Goal: Task Accomplishment & Management: Complete application form

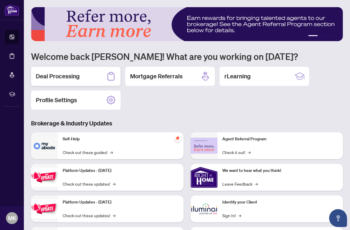
click at [58, 75] on h2 "Deal Processing" at bounding box center [58, 76] width 44 height 8
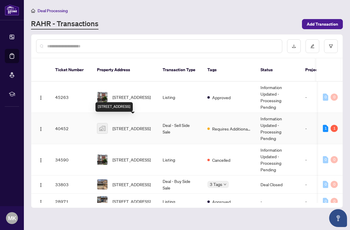
click at [123, 125] on span "127-5317 Upper Middle Road, Burlington, ON, Canada" at bounding box center [131, 128] width 38 height 7
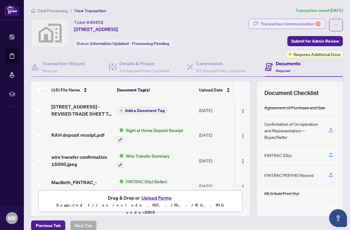
click at [294, 21] on div "Transaction Communication 1" at bounding box center [290, 24] width 60 height 10
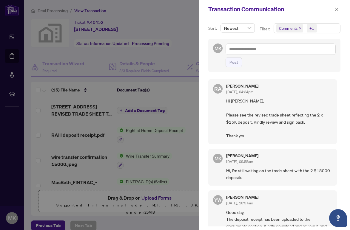
click at [188, 95] on div at bounding box center [175, 115] width 350 height 230
click at [336, 8] on icon "close" at bounding box center [336, 9] width 4 height 4
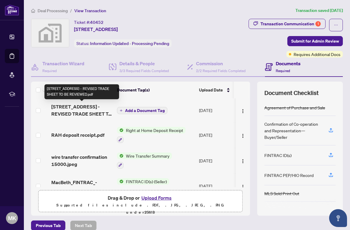
click at [78, 110] on span "127-5317 Upper Middle Road - REVISED TRADE SHEET TO BE REVIEWED.pdf" at bounding box center [81, 110] width 61 height 14
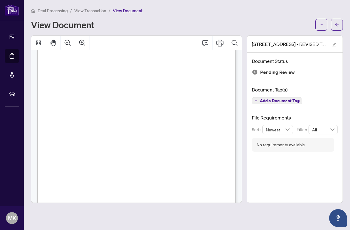
scroll to position [69, 0]
click at [220, 42] on icon "Print" at bounding box center [219, 42] width 7 height 7
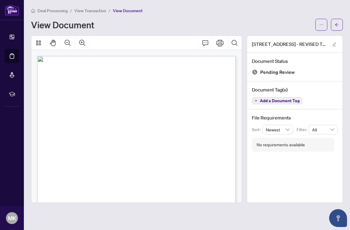
scroll to position [0, 0]
click at [49, 9] on span "Deal Processing" at bounding box center [53, 10] width 30 height 5
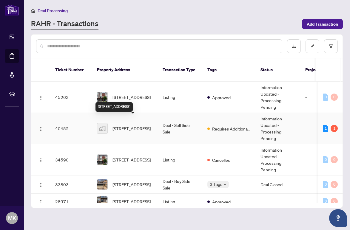
click at [121, 125] on span "127-5317 Upper Middle Road, Burlington, ON, Canada" at bounding box center [131, 128] width 38 height 7
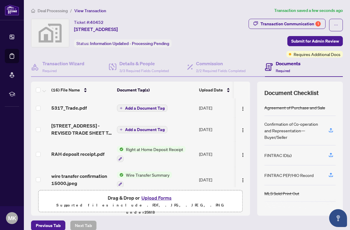
click at [144, 106] on span "Add a Document Tag" at bounding box center [145, 108] width 40 height 4
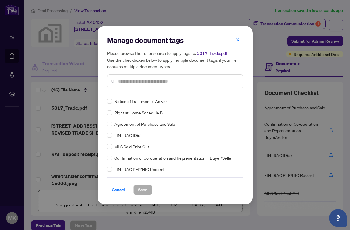
click at [120, 81] on input "text" at bounding box center [178, 81] width 120 height 7
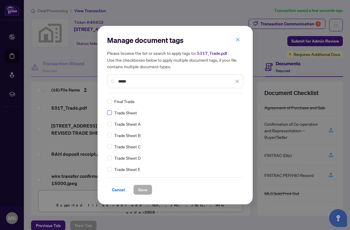
type input "*****"
click at [142, 187] on span "Save" at bounding box center [142, 190] width 9 height 10
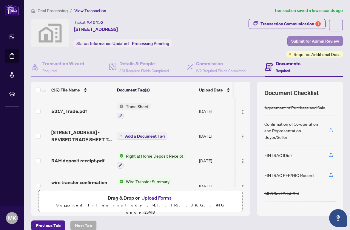
click at [319, 38] on span "Submit for Admin Review" at bounding box center [315, 41] width 48 height 10
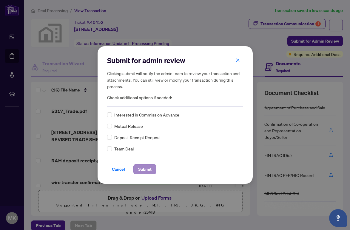
click at [143, 169] on span "Submit" at bounding box center [144, 170] width 13 height 10
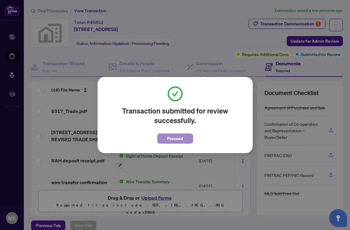
click at [176, 138] on span "Proceed" at bounding box center [175, 139] width 16 height 10
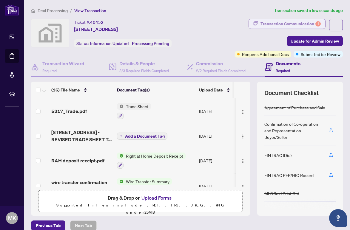
click at [305, 23] on div "Transaction Communication 1" at bounding box center [290, 24] width 60 height 10
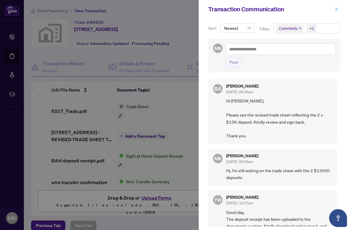
click at [334, 8] on icon "close" at bounding box center [336, 9] width 4 height 4
